Goal: Information Seeking & Learning: Check status

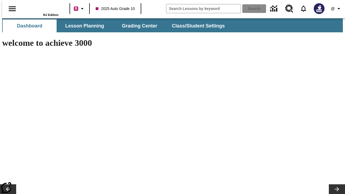
type input "-1"
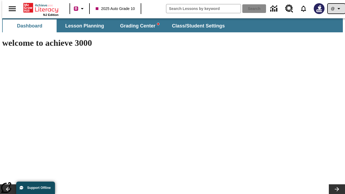
click at [335, 9] on icon "Profile/Settings" at bounding box center [338, 8] width 6 height 6
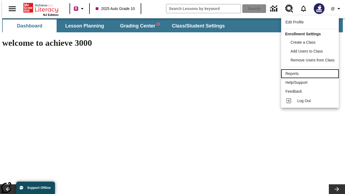
click at [310, 74] on div "Reports" at bounding box center [309, 74] width 49 height 6
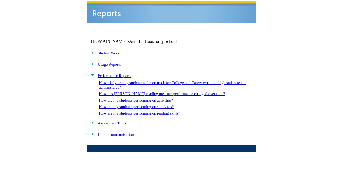
click at [142, 104] on link "How are my students performing on standards?" at bounding box center [136, 106] width 75 height 4
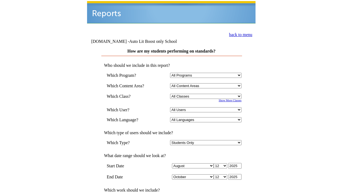
select select "4"
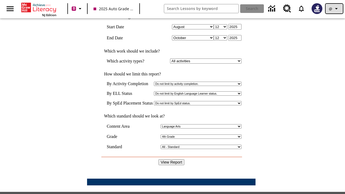
click at [334, 9] on icon "Profile/Settings" at bounding box center [336, 8] width 6 height 6
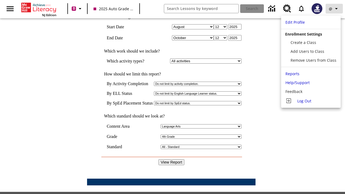
scroll to position [0, 0]
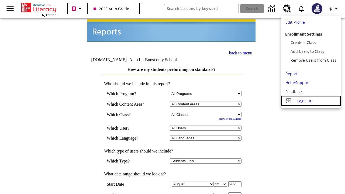
click at [310, 101] on span "Log Out" at bounding box center [304, 100] width 14 height 5
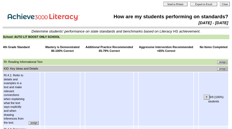
click at [224, 68] on input "assign" at bounding box center [222, 69] width 10 height 4
